Goal: Task Accomplishment & Management: Use online tool/utility

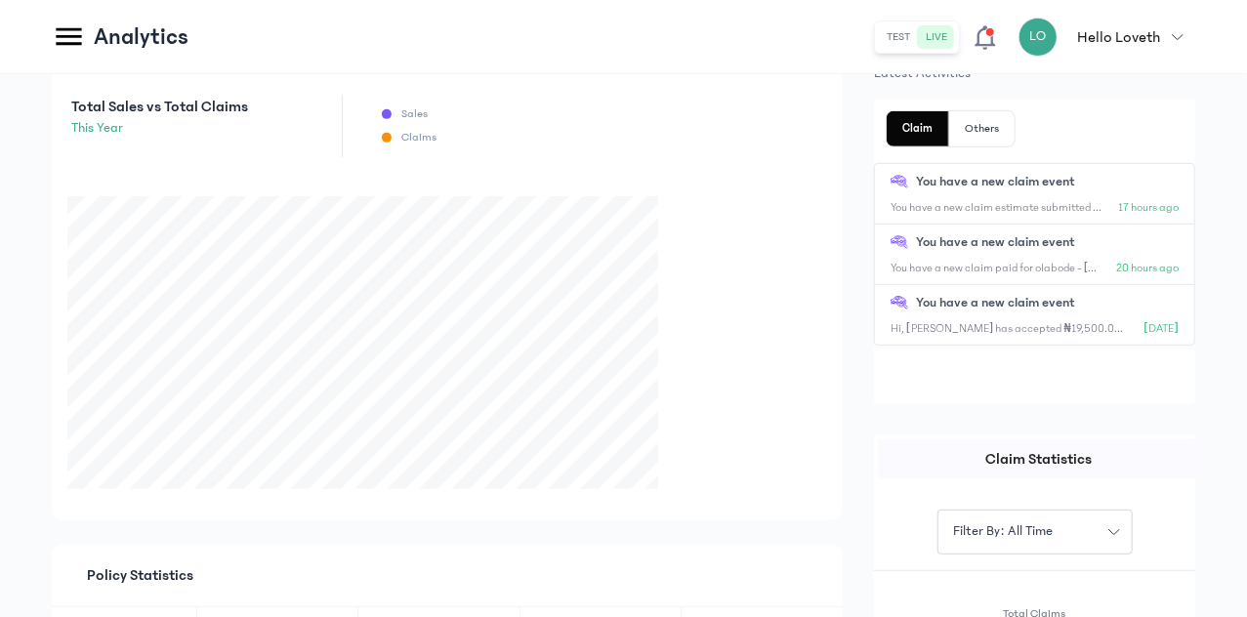
scroll to position [105, 0]
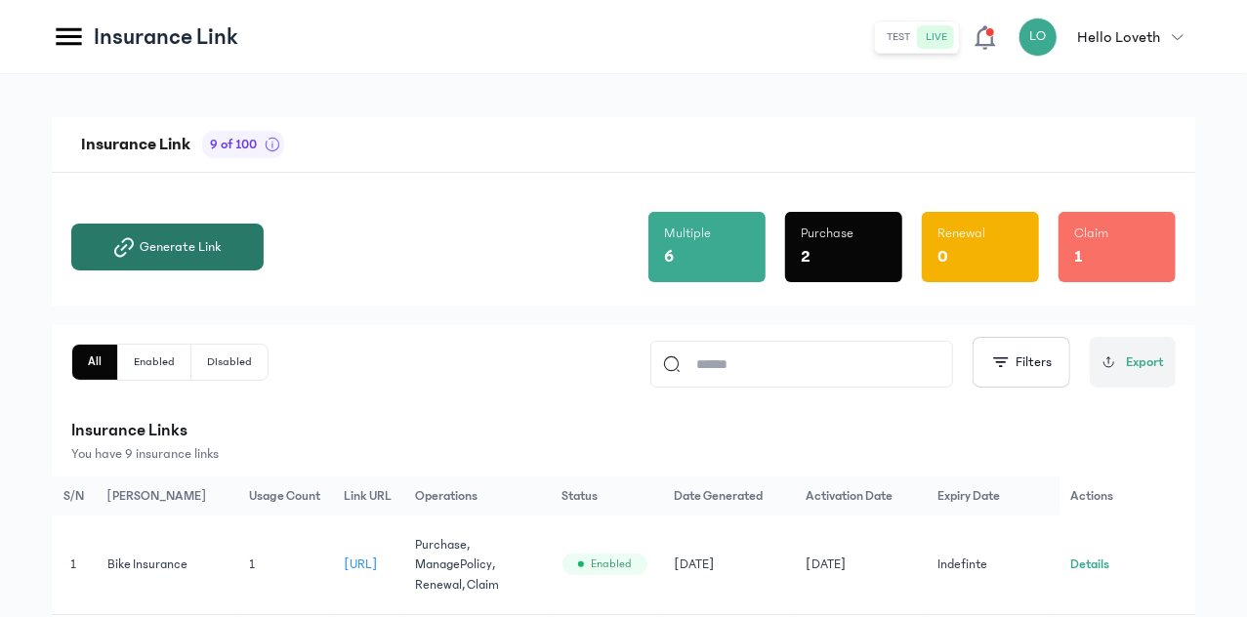
click at [264, 259] on button "Generate Link" at bounding box center [167, 247] width 192 height 47
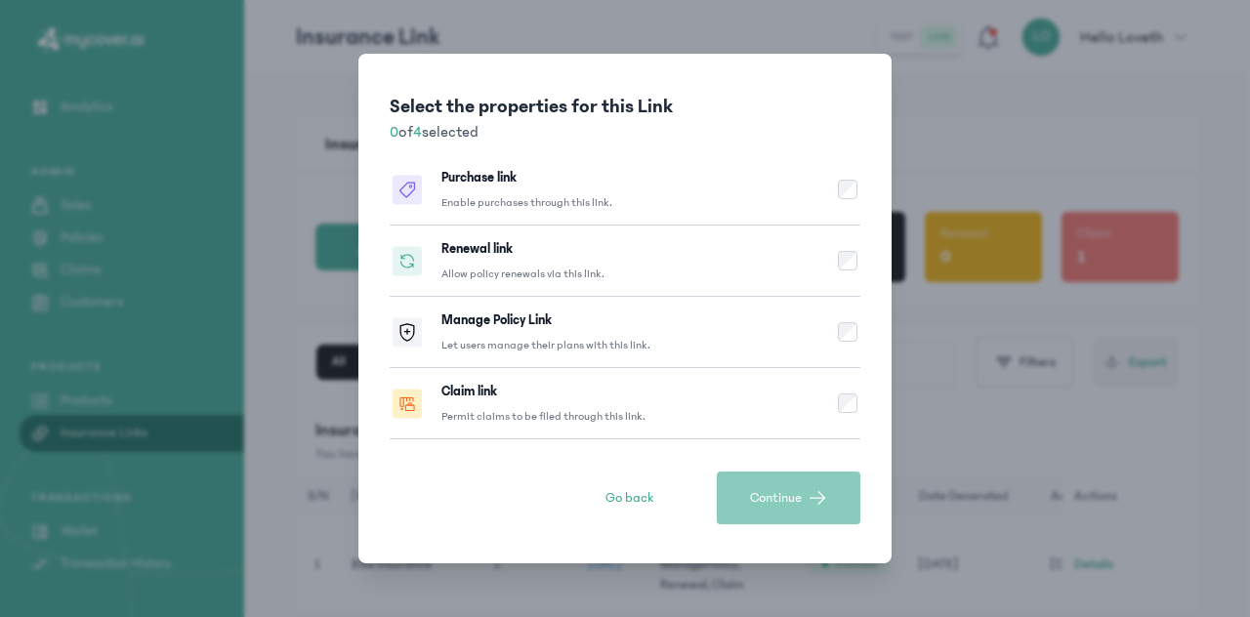
click at [937, 108] on div "Select the properties for this Link 0 of 4 selected Purchase link Enable purcha…" at bounding box center [625, 308] width 1250 height 617
click at [622, 496] on span "Go back" at bounding box center [629, 498] width 48 height 20
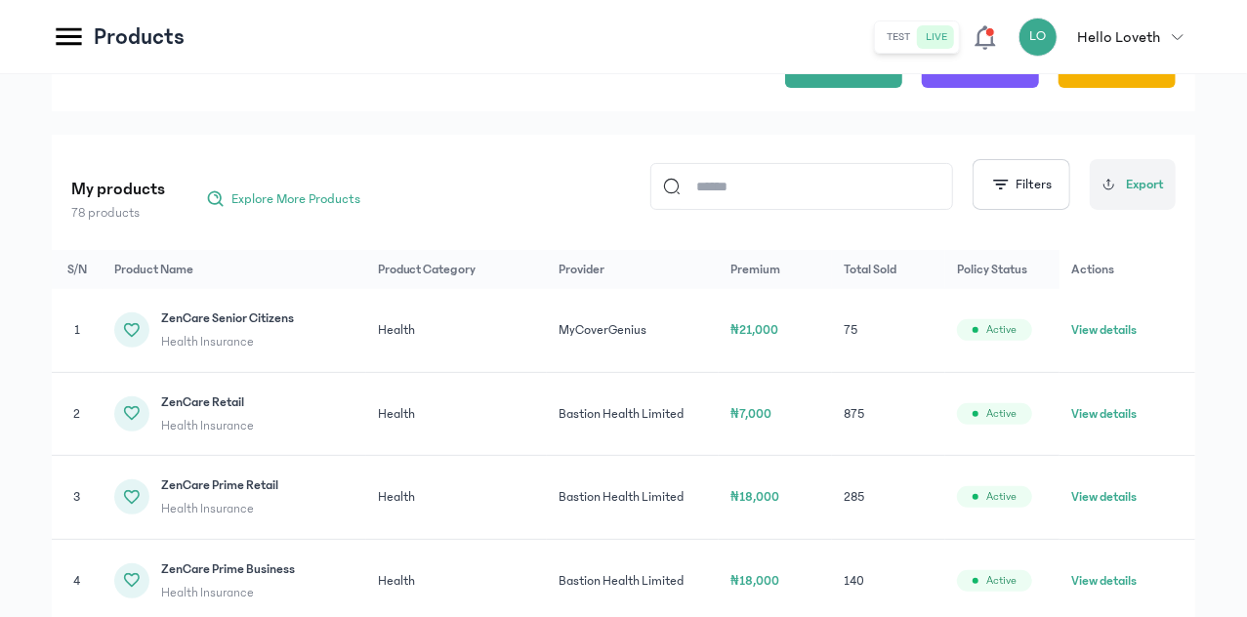
scroll to position [170, 0]
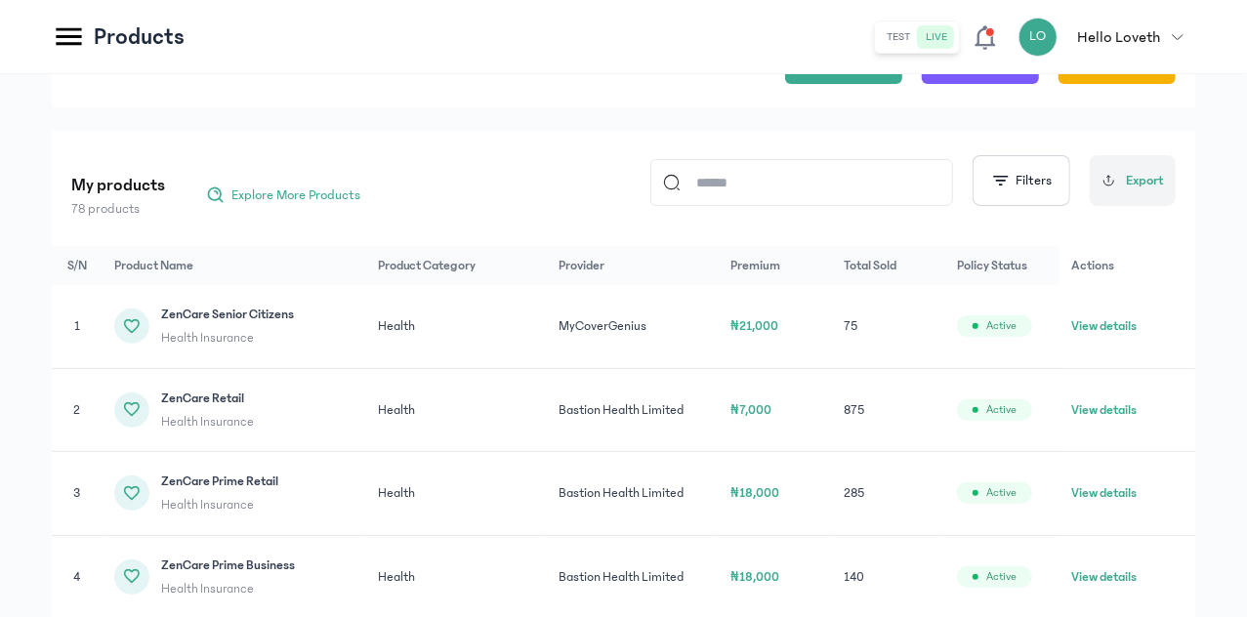
click at [863, 178] on input at bounding box center [811, 182] width 260 height 45
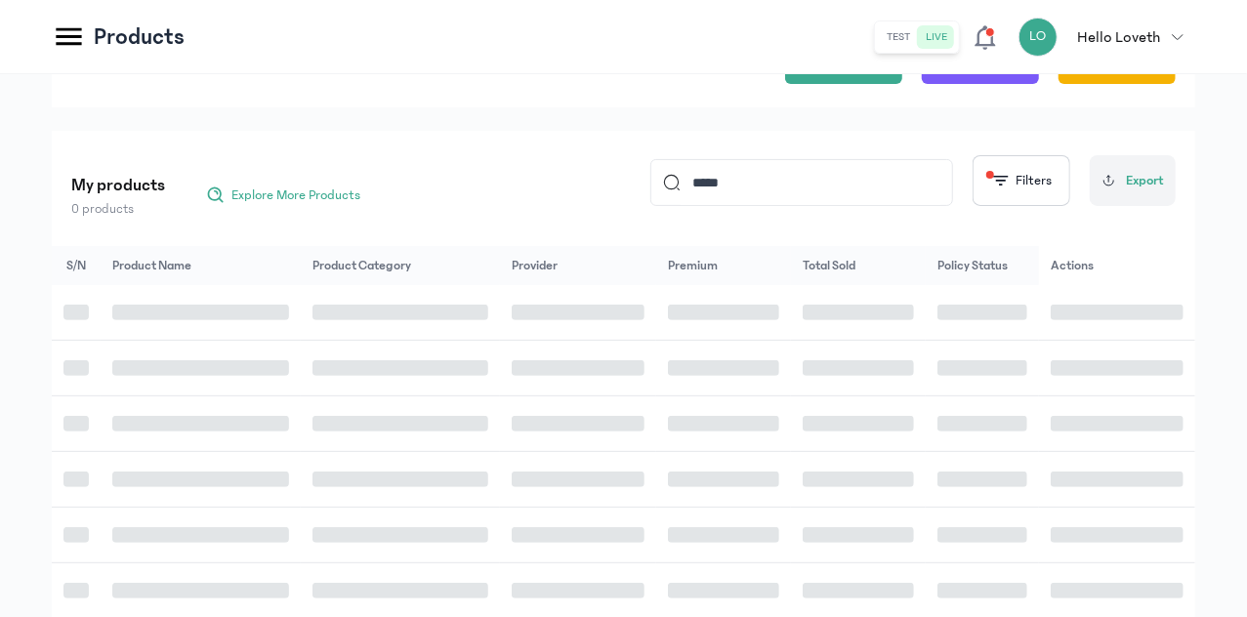
type input "*****"
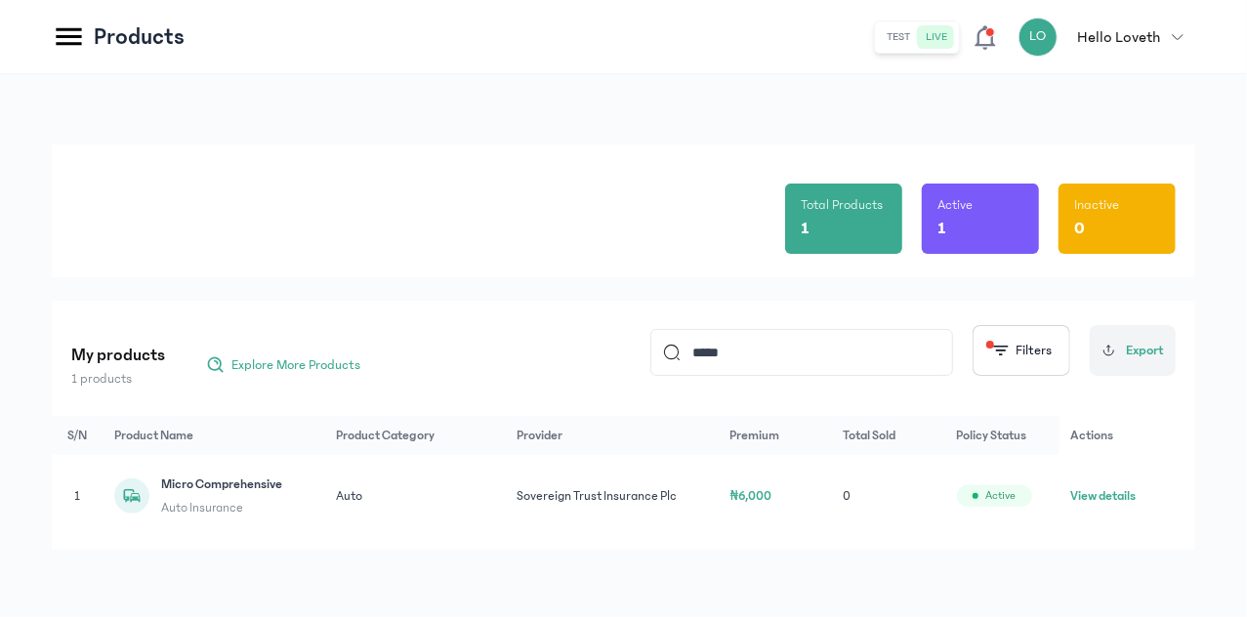
scroll to position [14, 0]
click at [1117, 495] on button "View details" at bounding box center [1103, 496] width 65 height 20
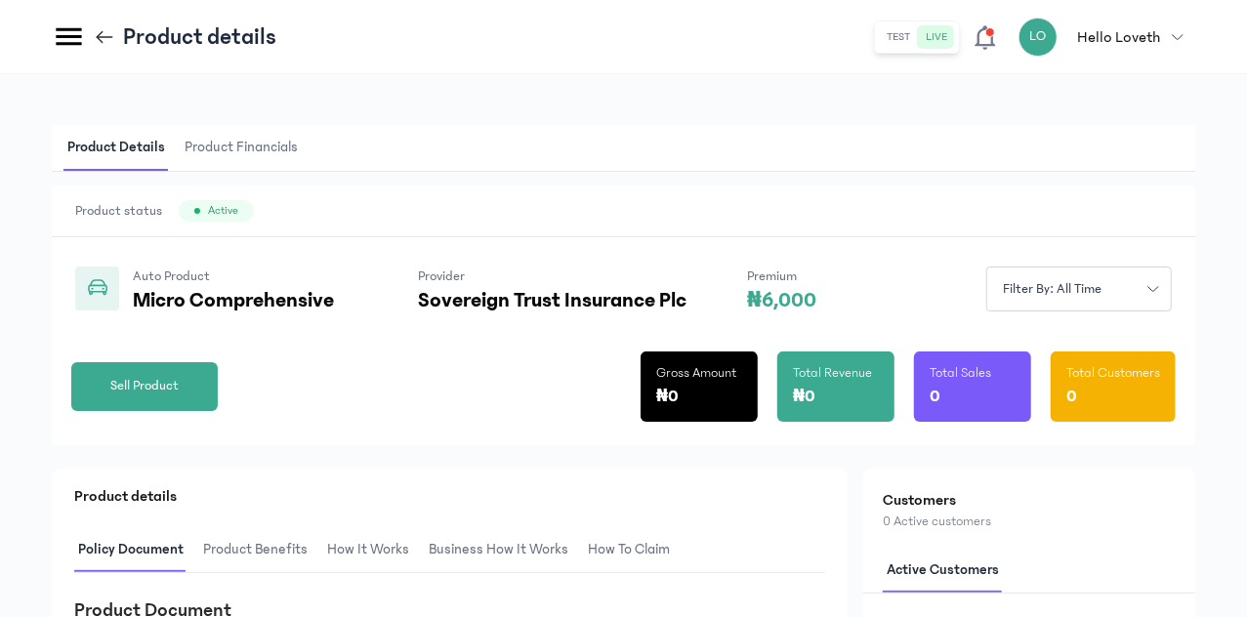
click at [302, 151] on span "Product Financials" at bounding box center [241, 148] width 121 height 46
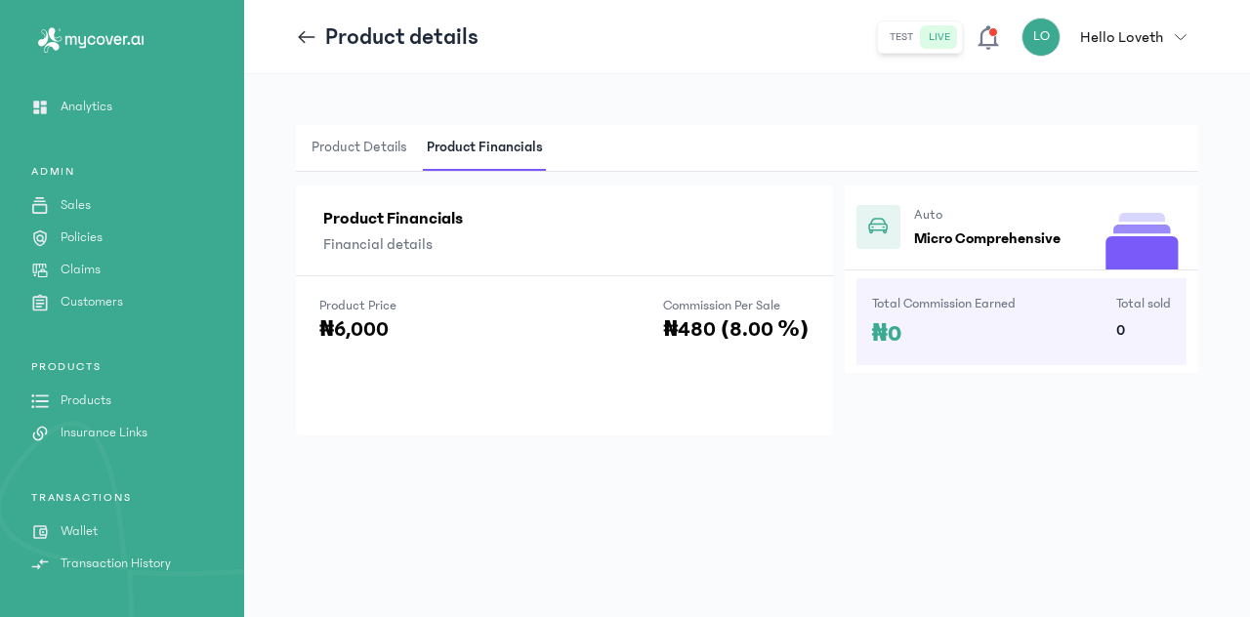
click at [377, 146] on span "Product Details" at bounding box center [360, 148] width 104 height 46
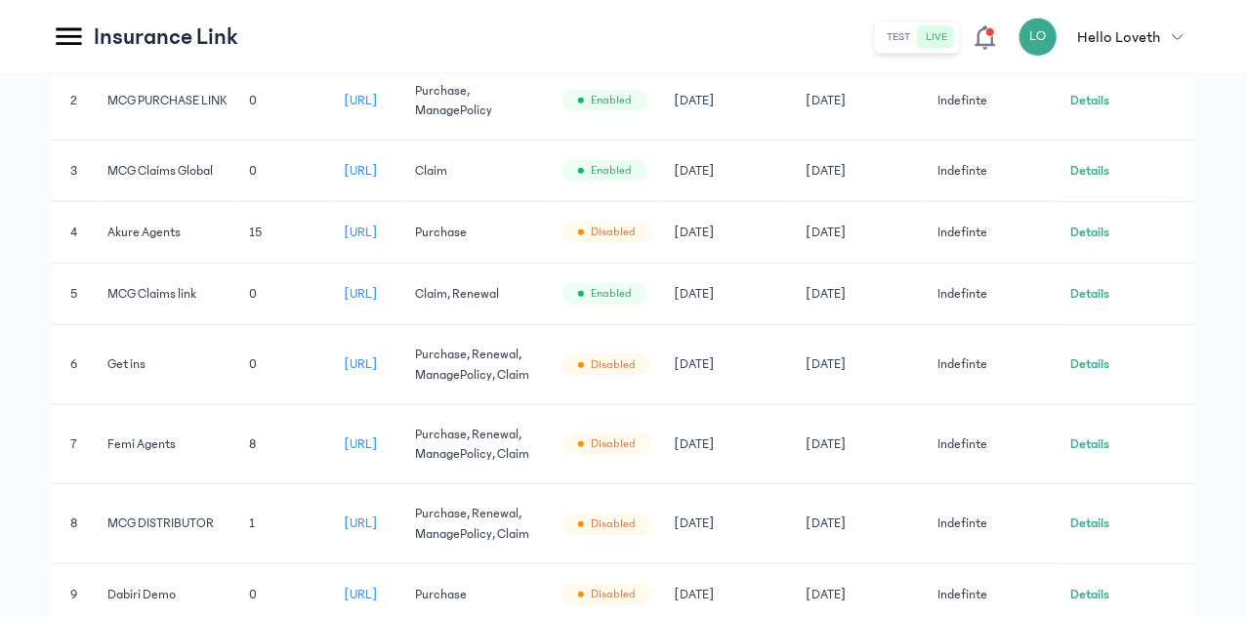
scroll to position [572, 0]
